Goal: Information Seeking & Learning: Learn about a topic

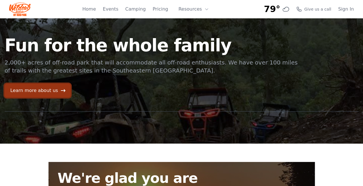
click at [55, 91] on link "Learn more about us" at bounding box center [38, 91] width 66 height 14
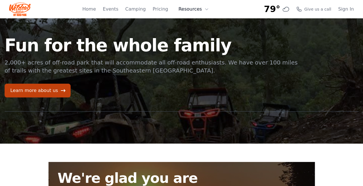
click at [202, 9] on button "Resources" at bounding box center [193, 8] width 37 height 11
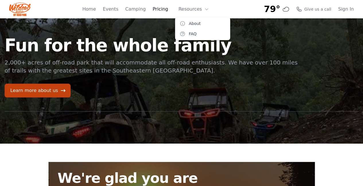
click at [163, 6] on link "Pricing" at bounding box center [159, 9] width 15 height 7
